Goal: Navigation & Orientation: Find specific page/section

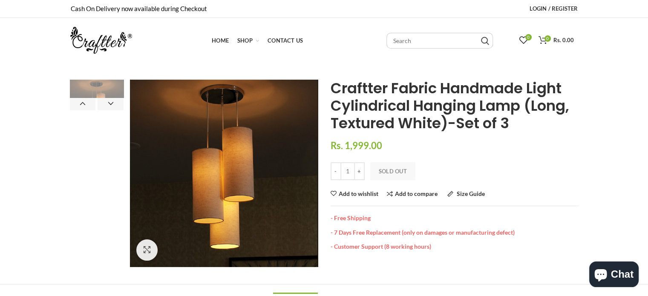
click at [99, 46] on img at bounding box center [101, 40] width 62 height 27
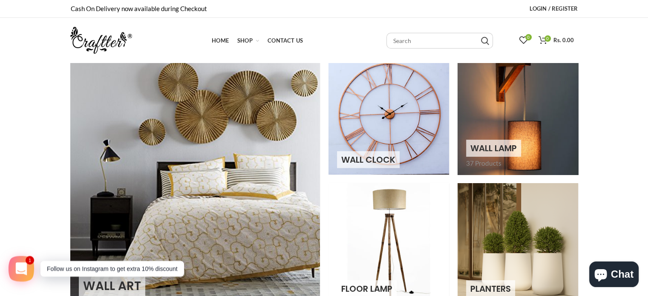
click at [529, 122] on link at bounding box center [517, 114] width 121 height 121
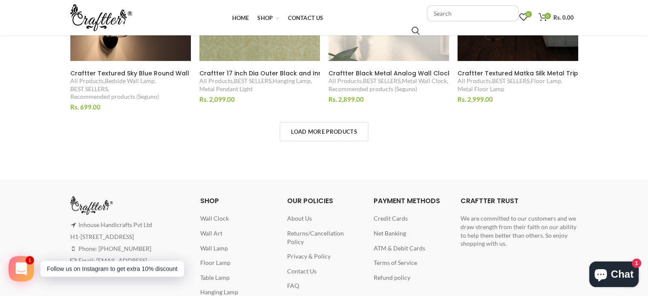
scroll to position [596, 0]
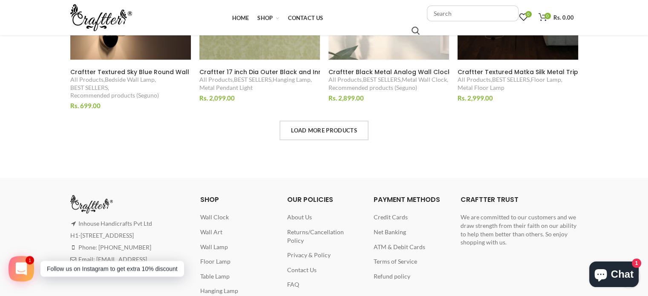
click at [337, 127] on span "Loading ..." at bounding box center [323, 130] width 87 height 18
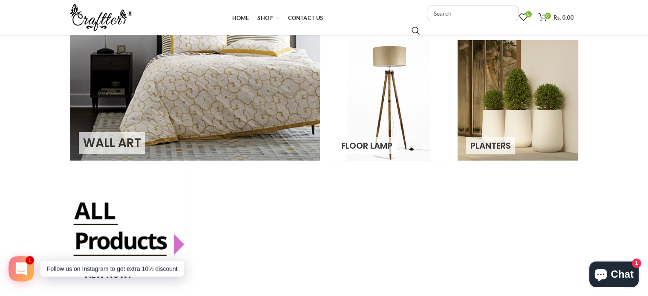
scroll to position [0, 0]
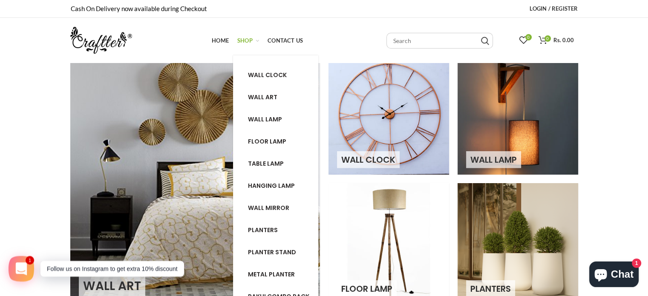
click at [251, 45] on link "Shop Shop" at bounding box center [248, 40] width 30 height 17
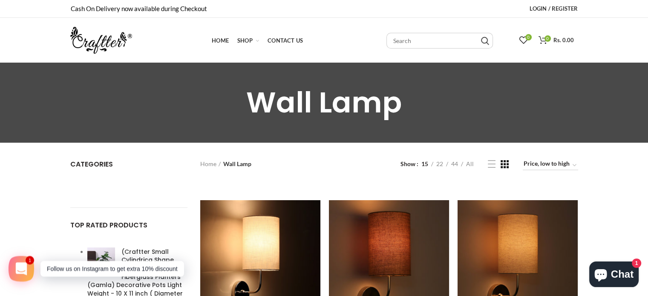
click at [93, 171] on div "Categories" at bounding box center [129, 184] width 118 height 48
click at [93, 167] on span "Categories" at bounding box center [91, 164] width 43 height 10
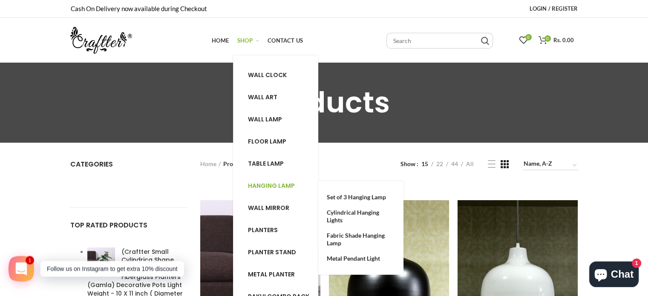
click at [264, 184] on span "Hanging lamp" at bounding box center [271, 185] width 47 height 9
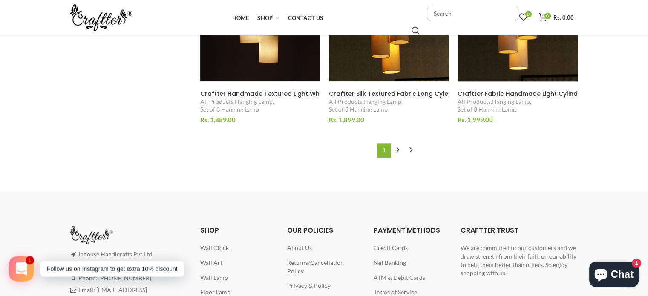
scroll to position [1022, 0]
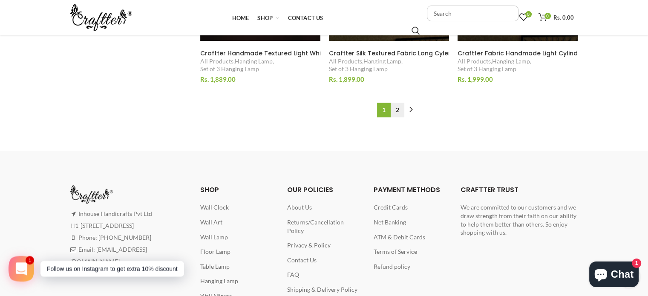
click at [398, 110] on link "2" at bounding box center [398, 110] width 14 height 14
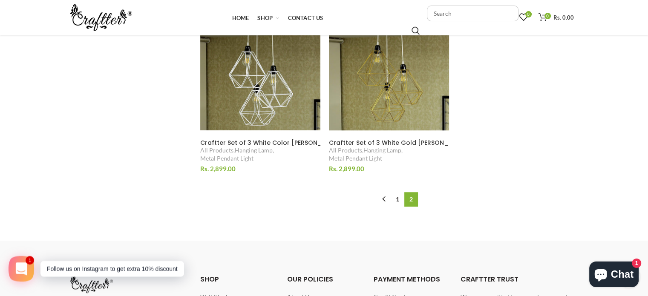
scroll to position [756, 0]
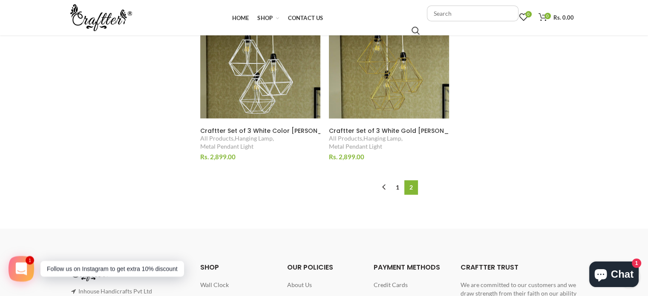
scroll to position [1022, 0]
